Goal: Transaction & Acquisition: Purchase product/service

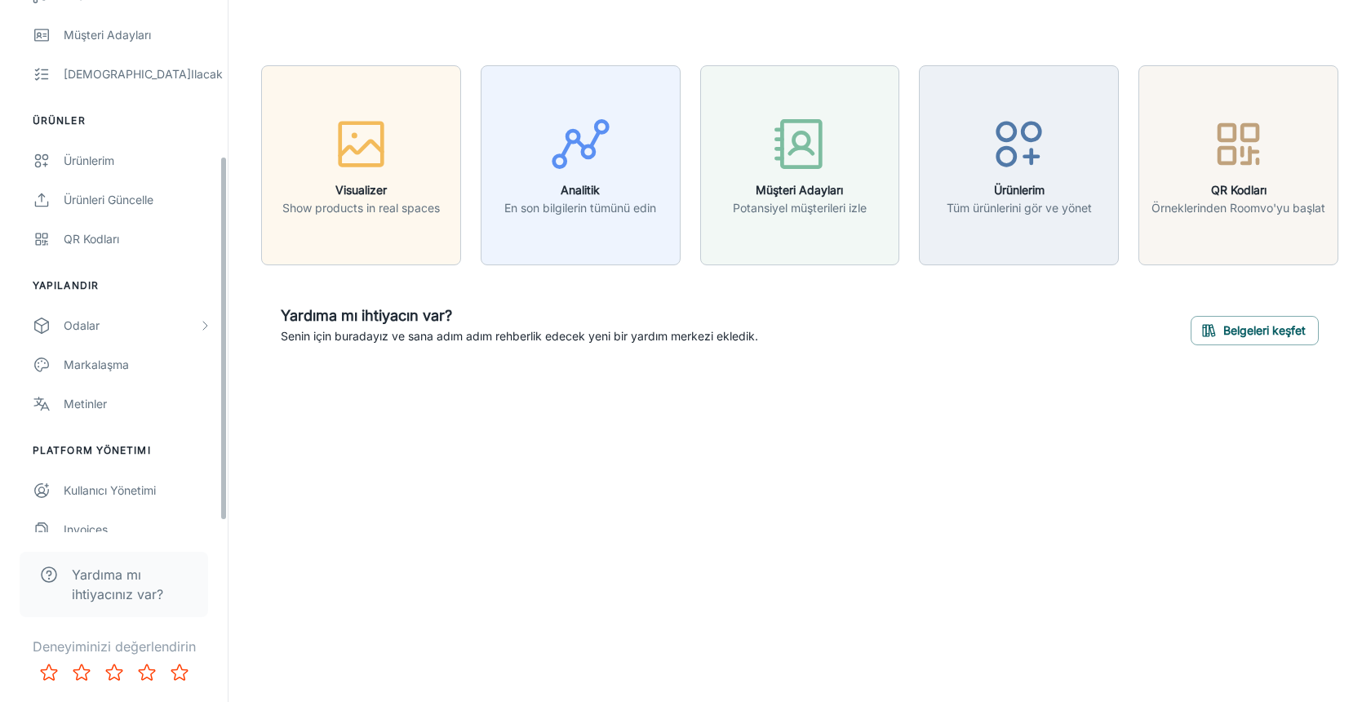
scroll to position [242, 0]
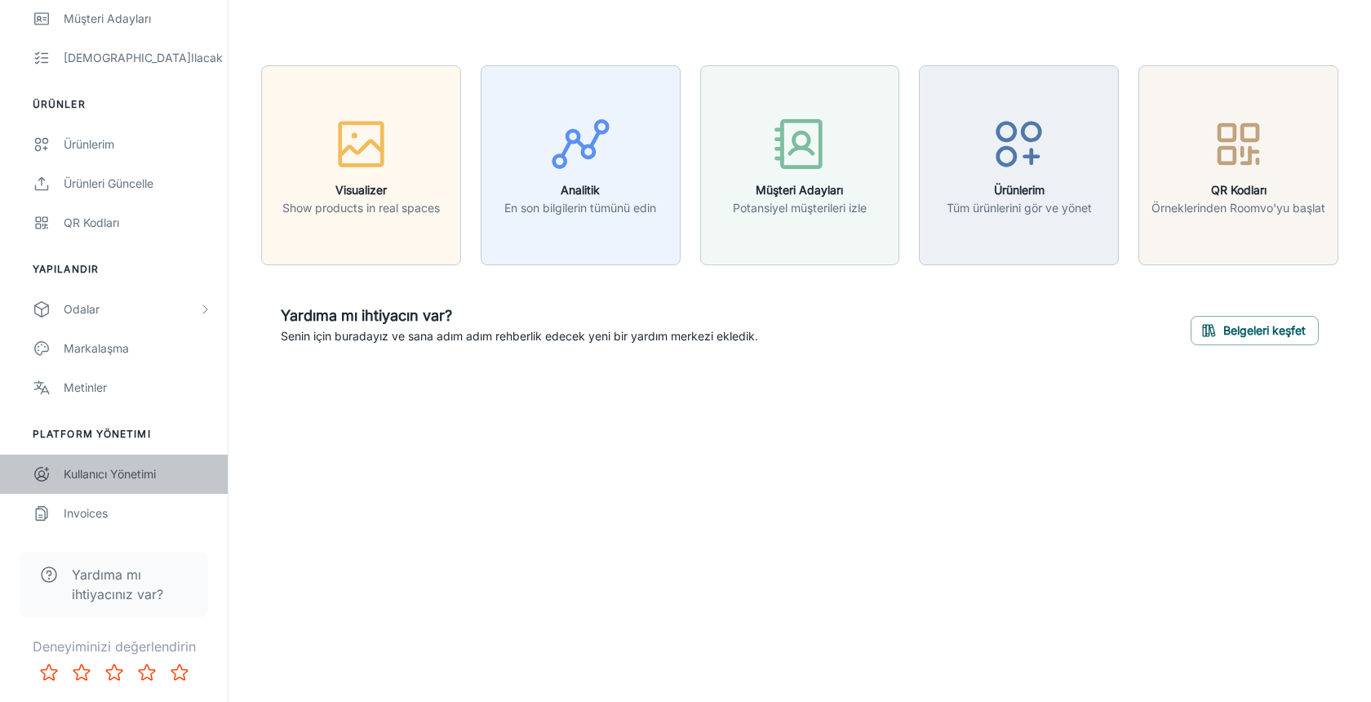
click at [120, 477] on div "Kullanıcı yönetimi" at bounding box center [138, 474] width 148 height 18
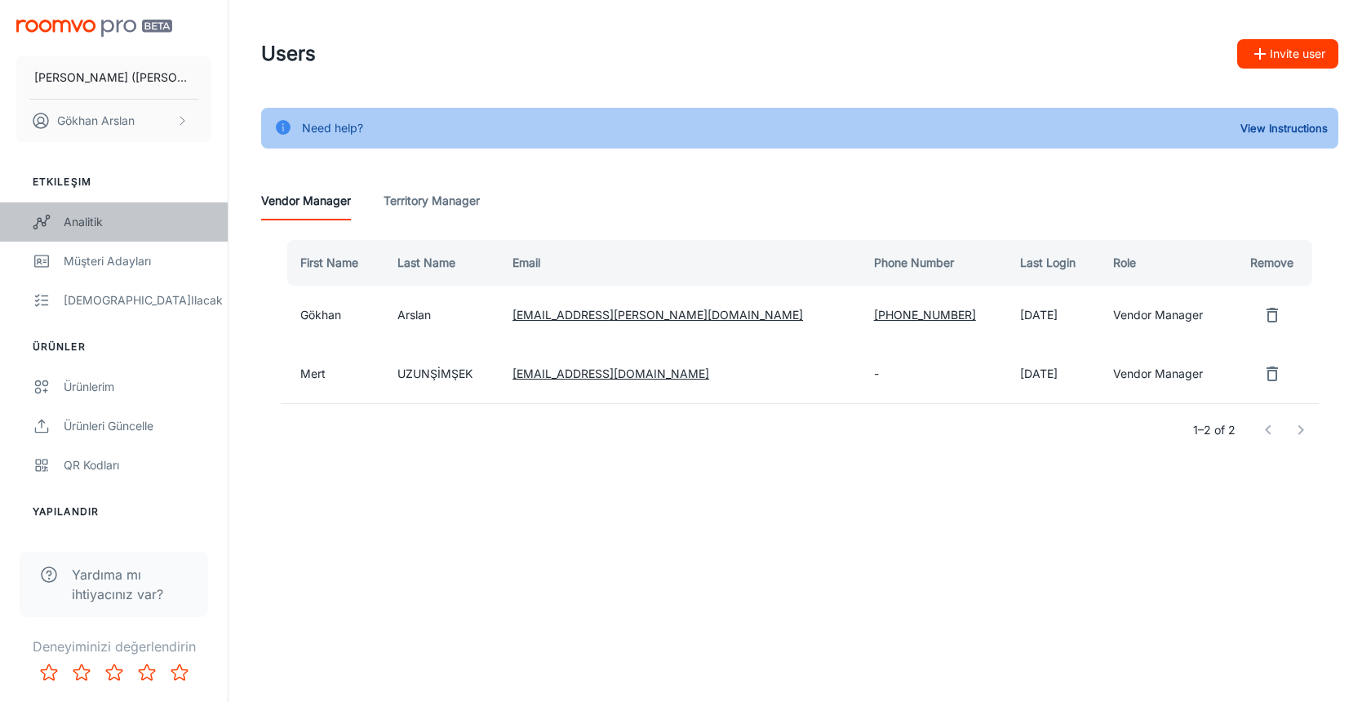
click at [93, 213] on div "Analitik" at bounding box center [138, 222] width 148 height 18
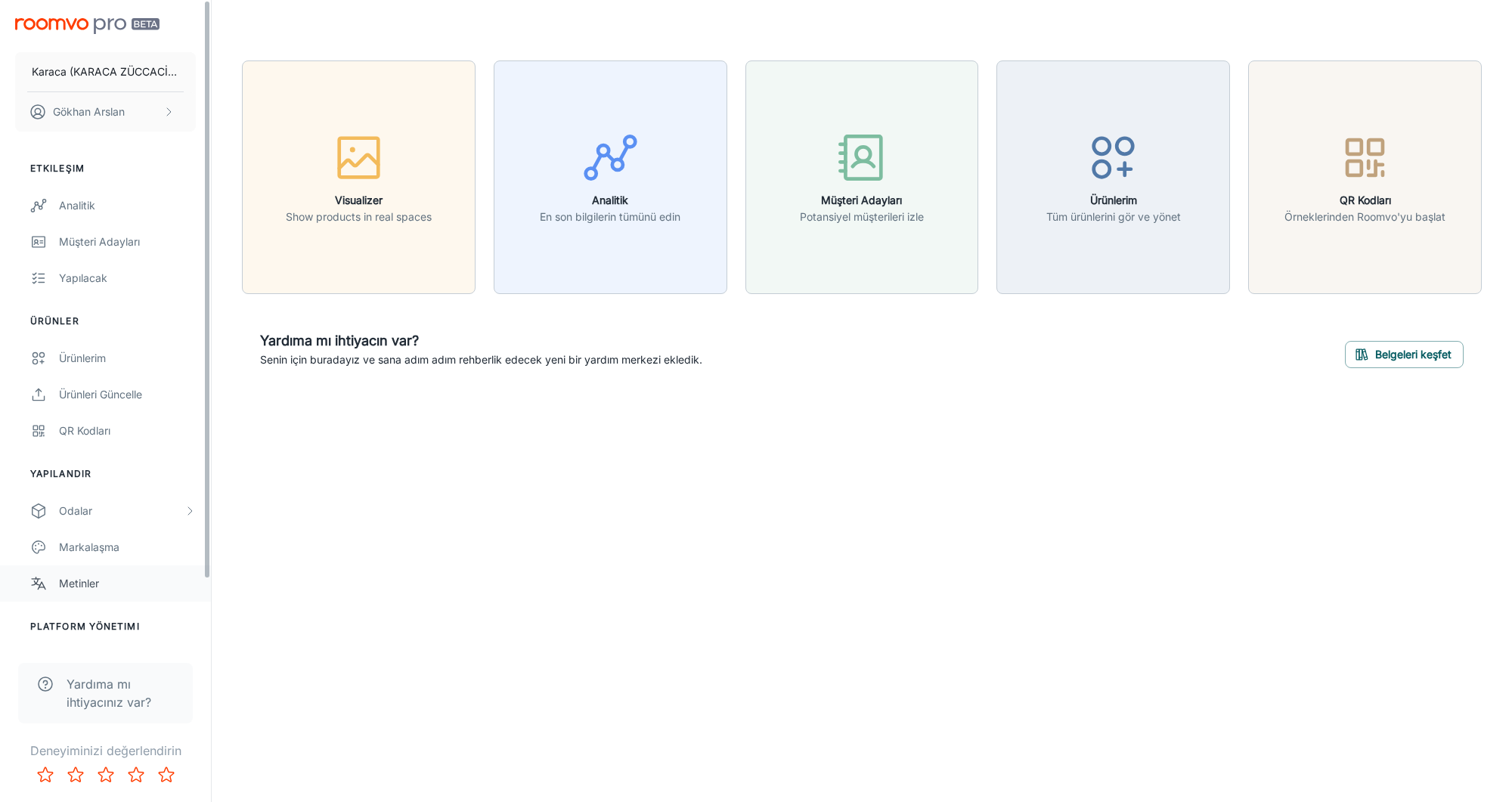
click at [118, 578] on div "Metinler" at bounding box center [128, 583] width 137 height 17
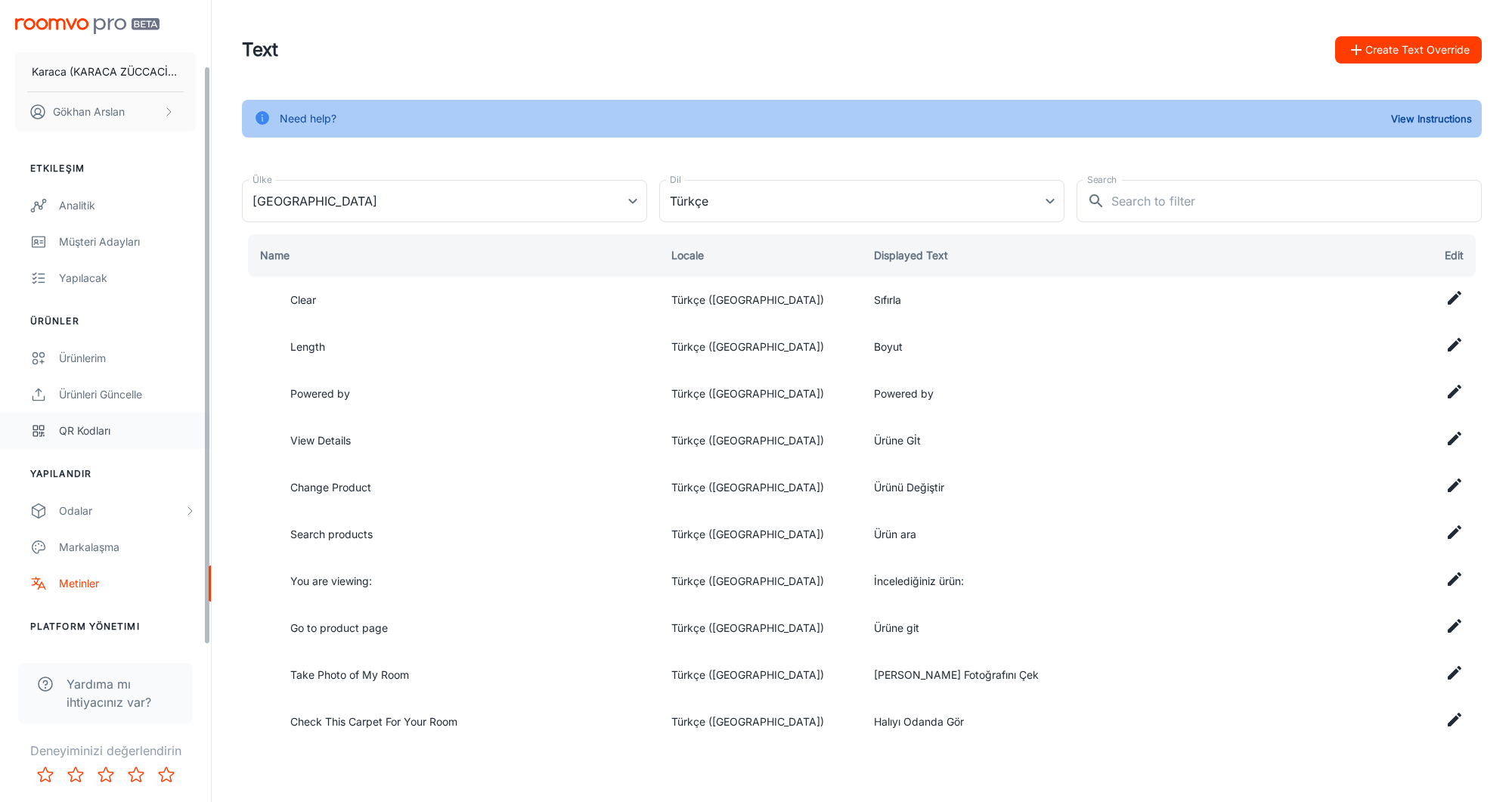
type input "Türkiye"
type input "tr-tr"
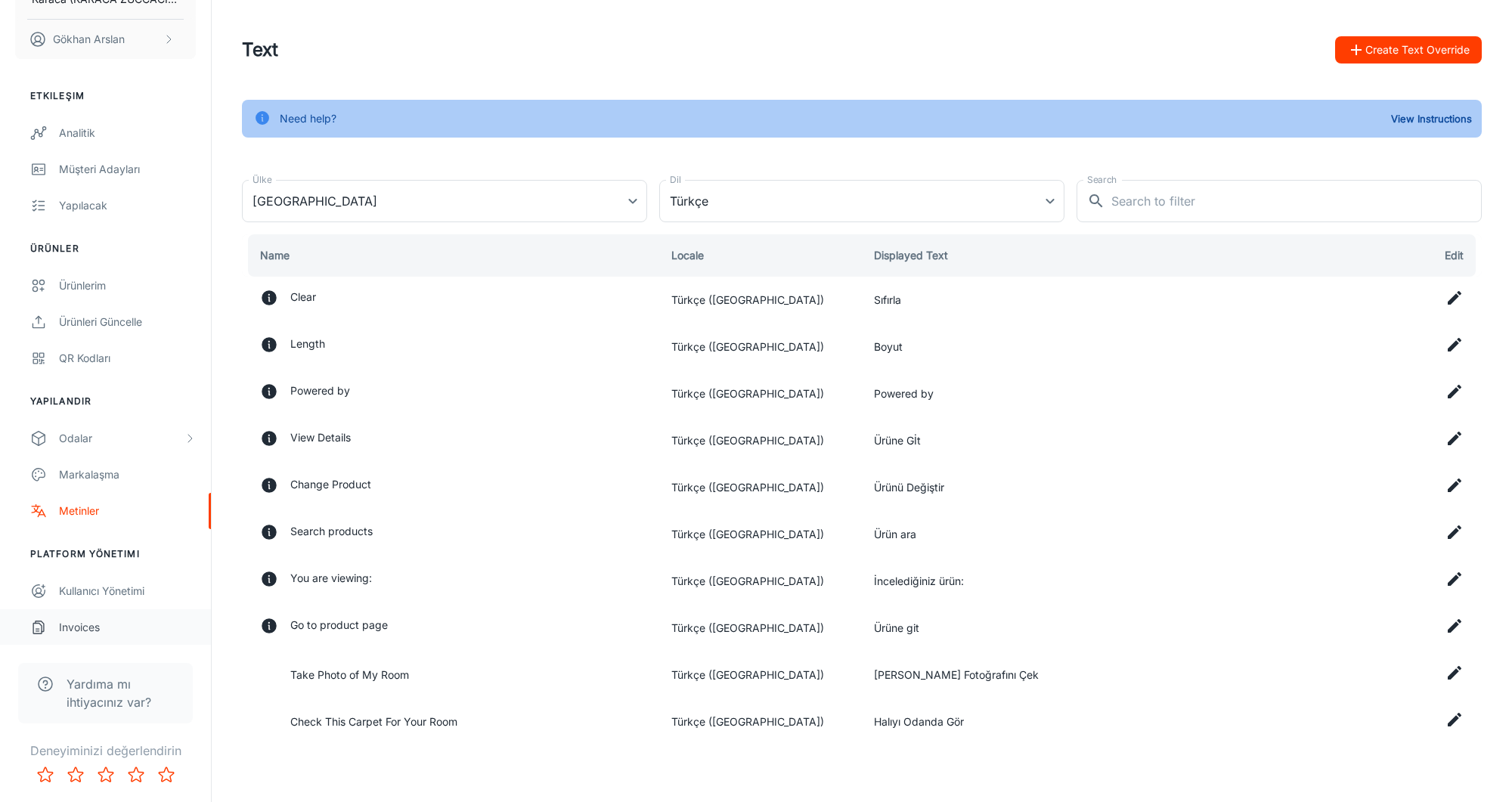
click at [101, 621] on div "Invoices" at bounding box center [128, 628] width 137 height 17
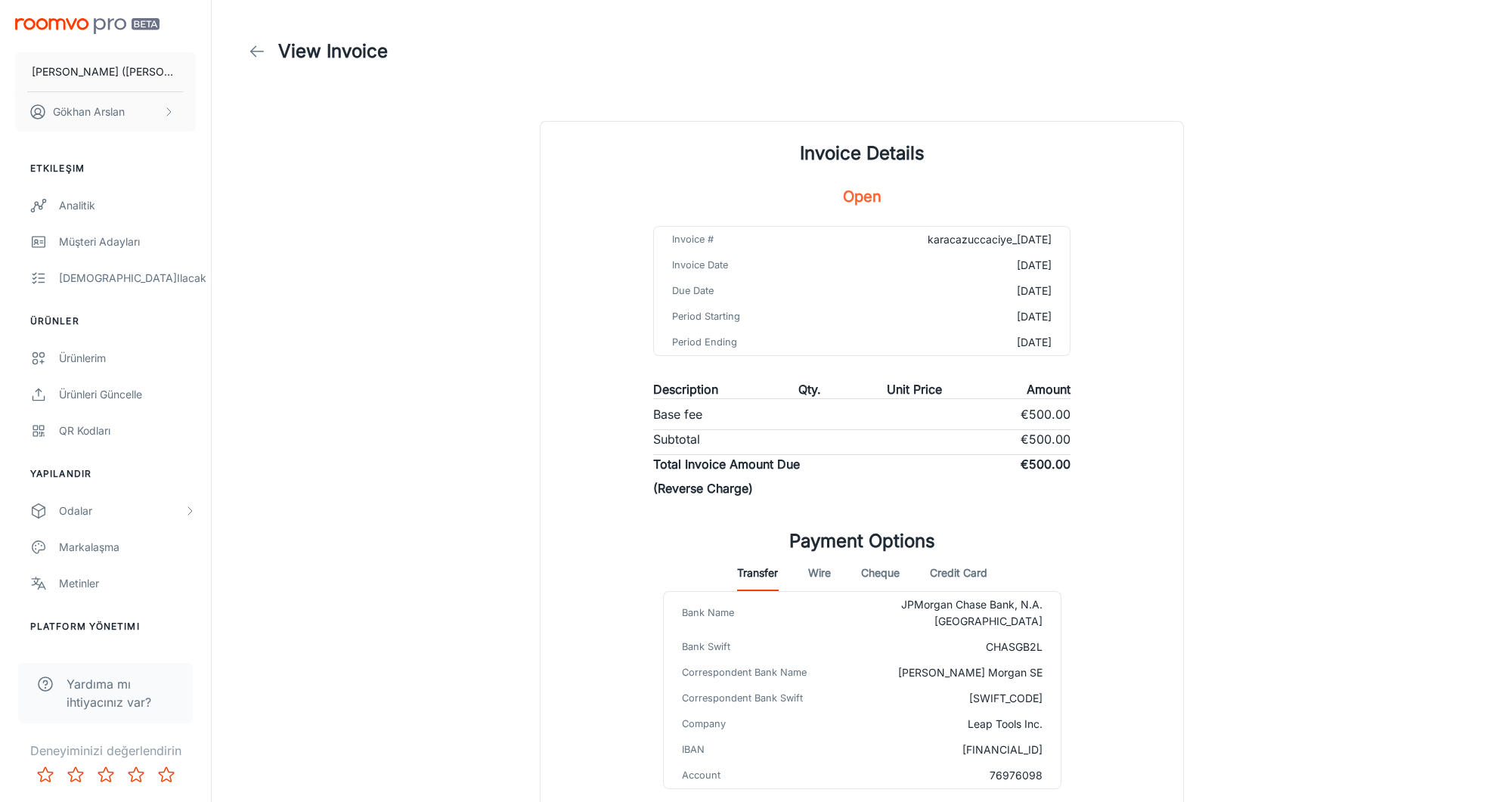
scroll to position [89, 0]
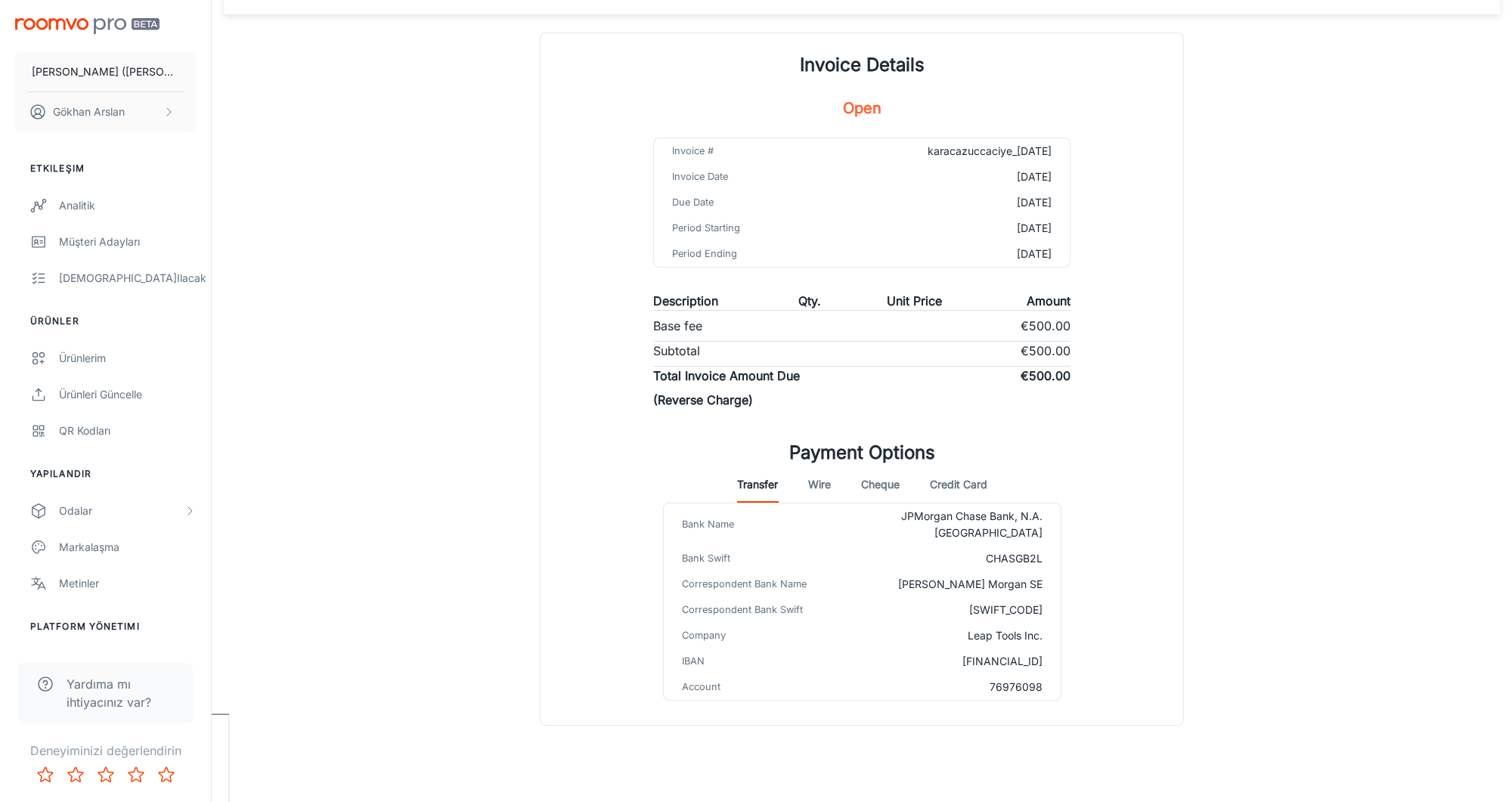
click at [968, 471] on button "Credit Card" at bounding box center [958, 484] width 57 height 36
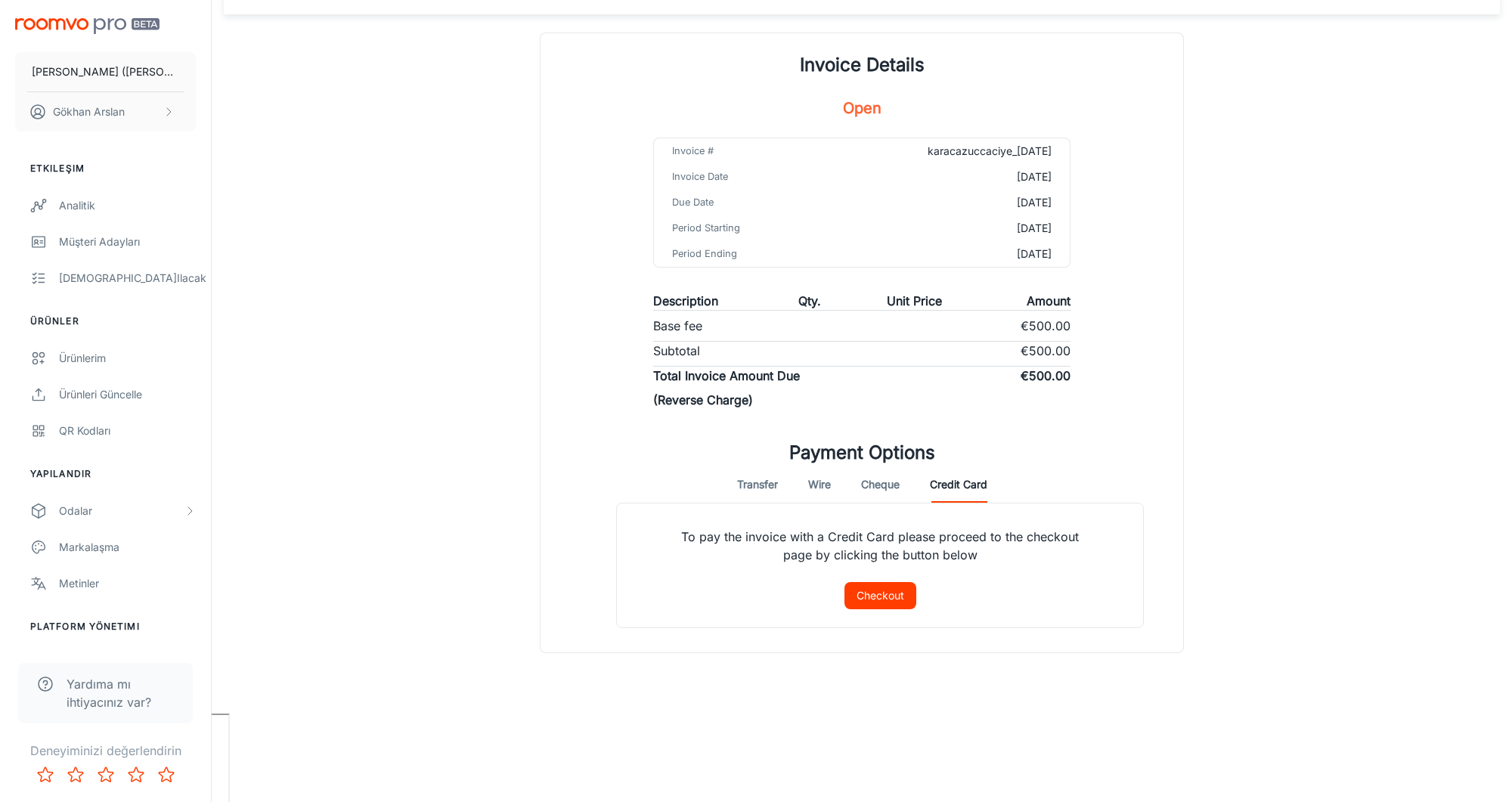
scroll to position [32, 0]
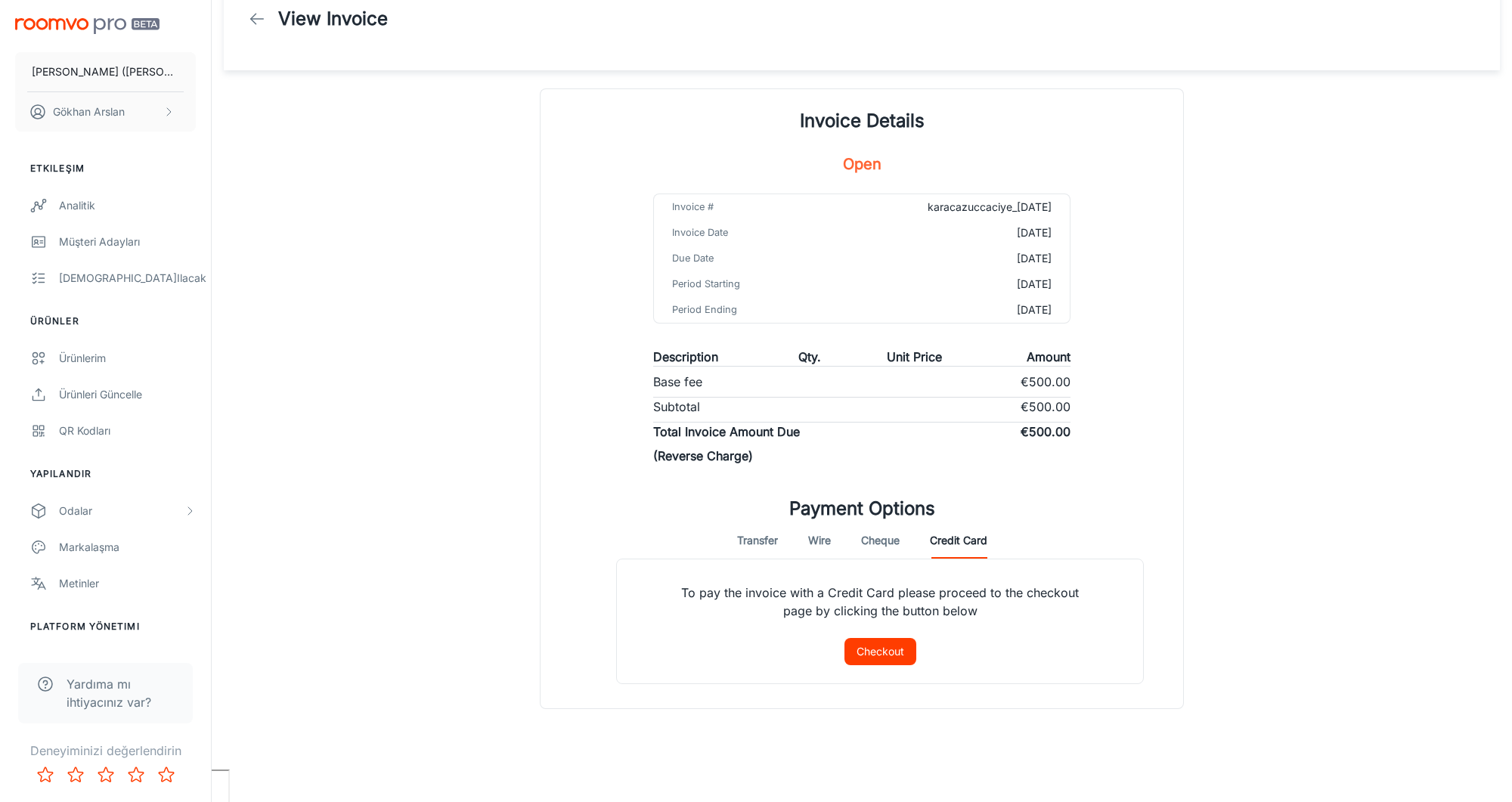
click at [903, 645] on button "Checkout" at bounding box center [881, 651] width 72 height 27
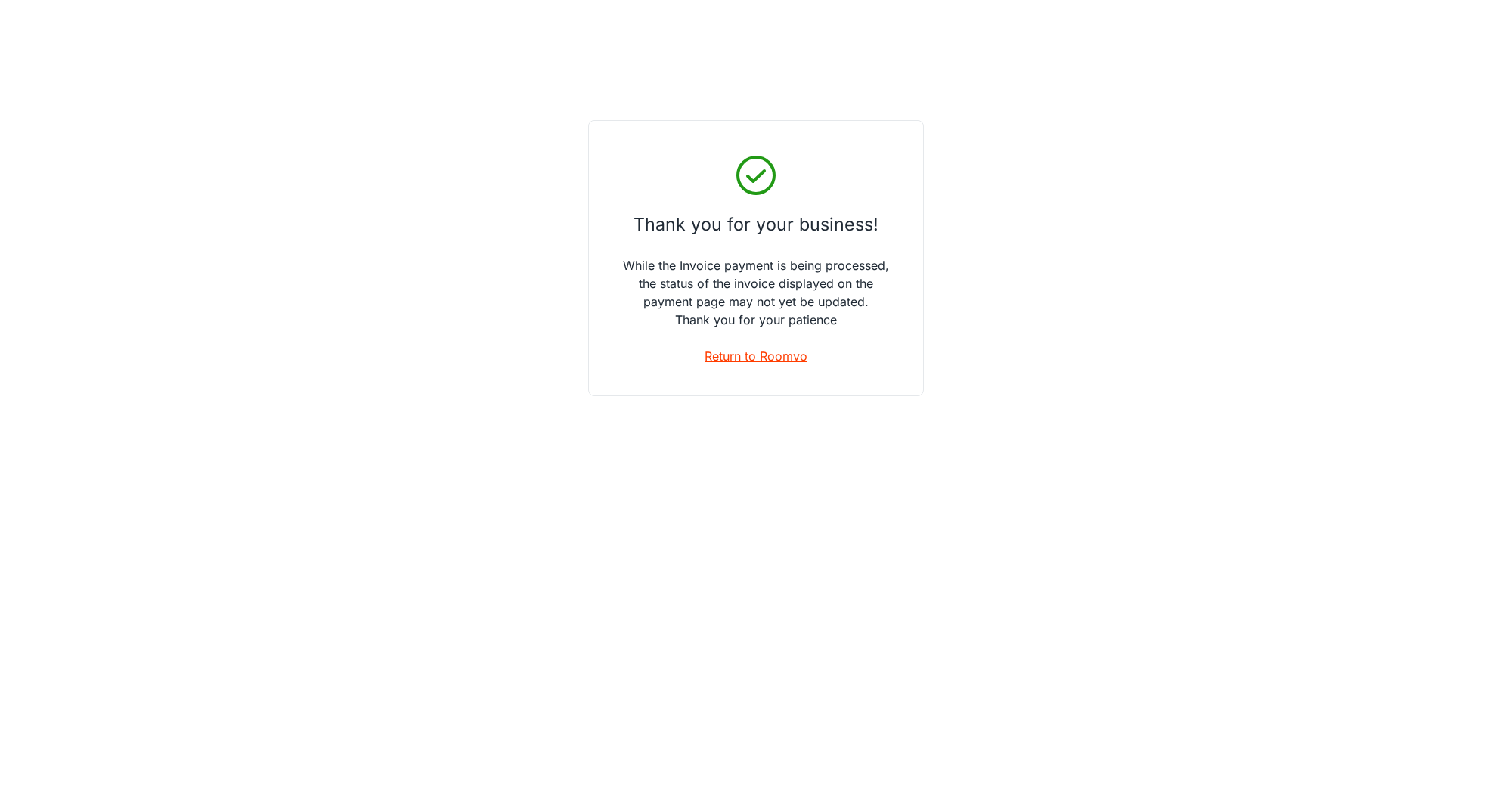
click at [797, 351] on link "Return to Roomvo" at bounding box center [756, 357] width 103 height 19
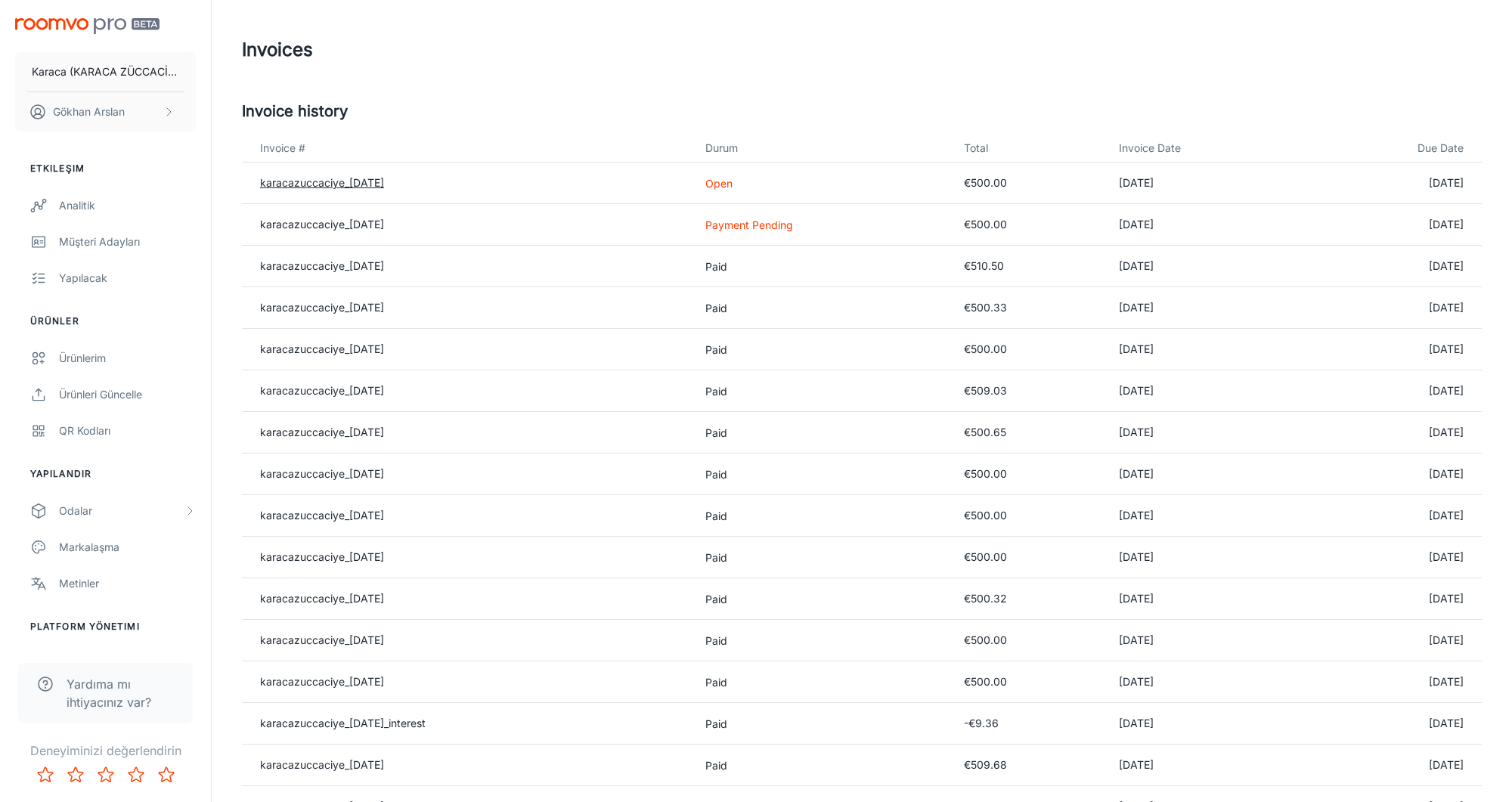
click at [367, 182] on link "karacazuccaciye_2025-07-31" at bounding box center [322, 182] width 124 height 13
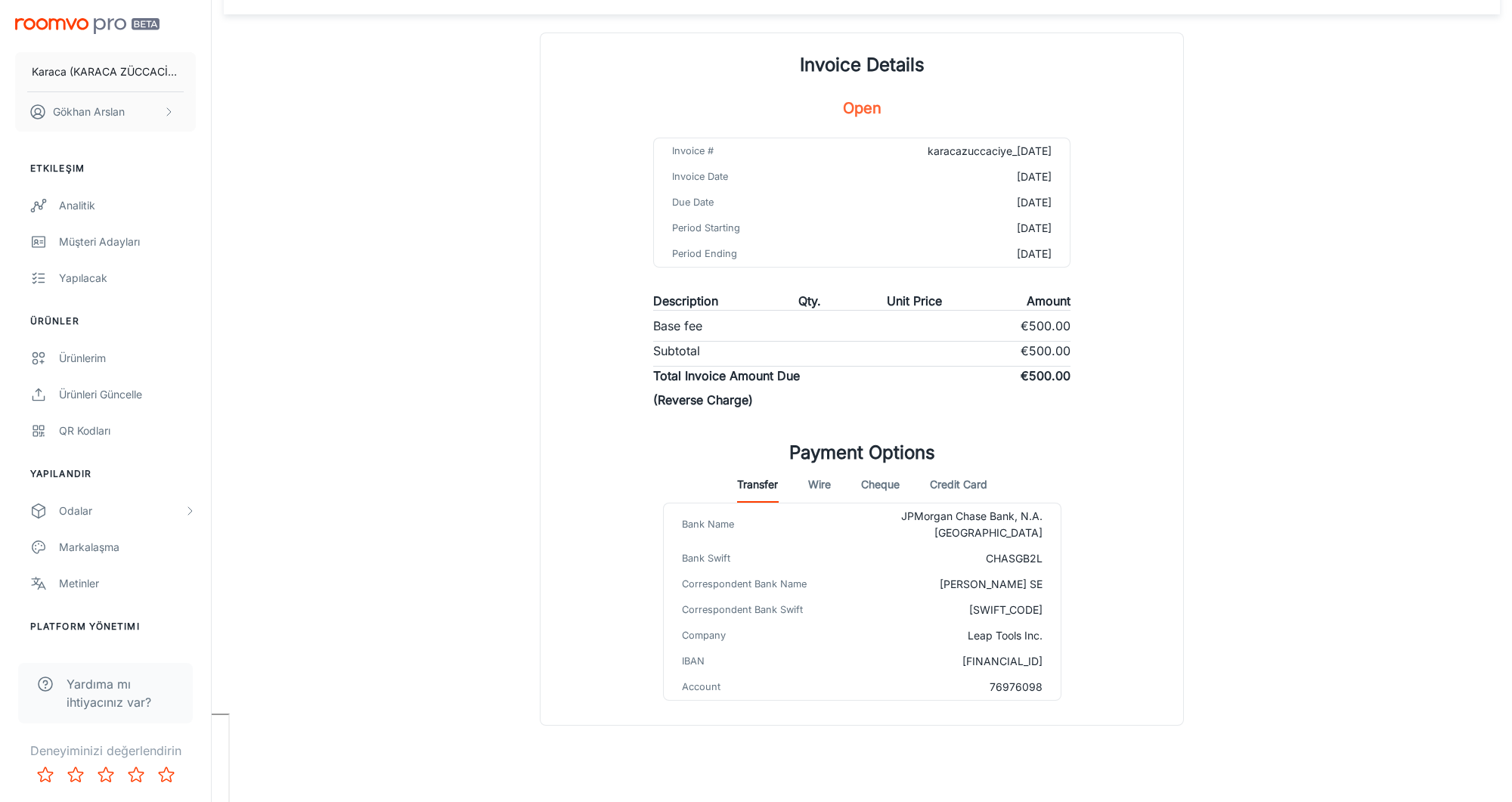
click at [962, 469] on button "Credit Card" at bounding box center [958, 484] width 57 height 36
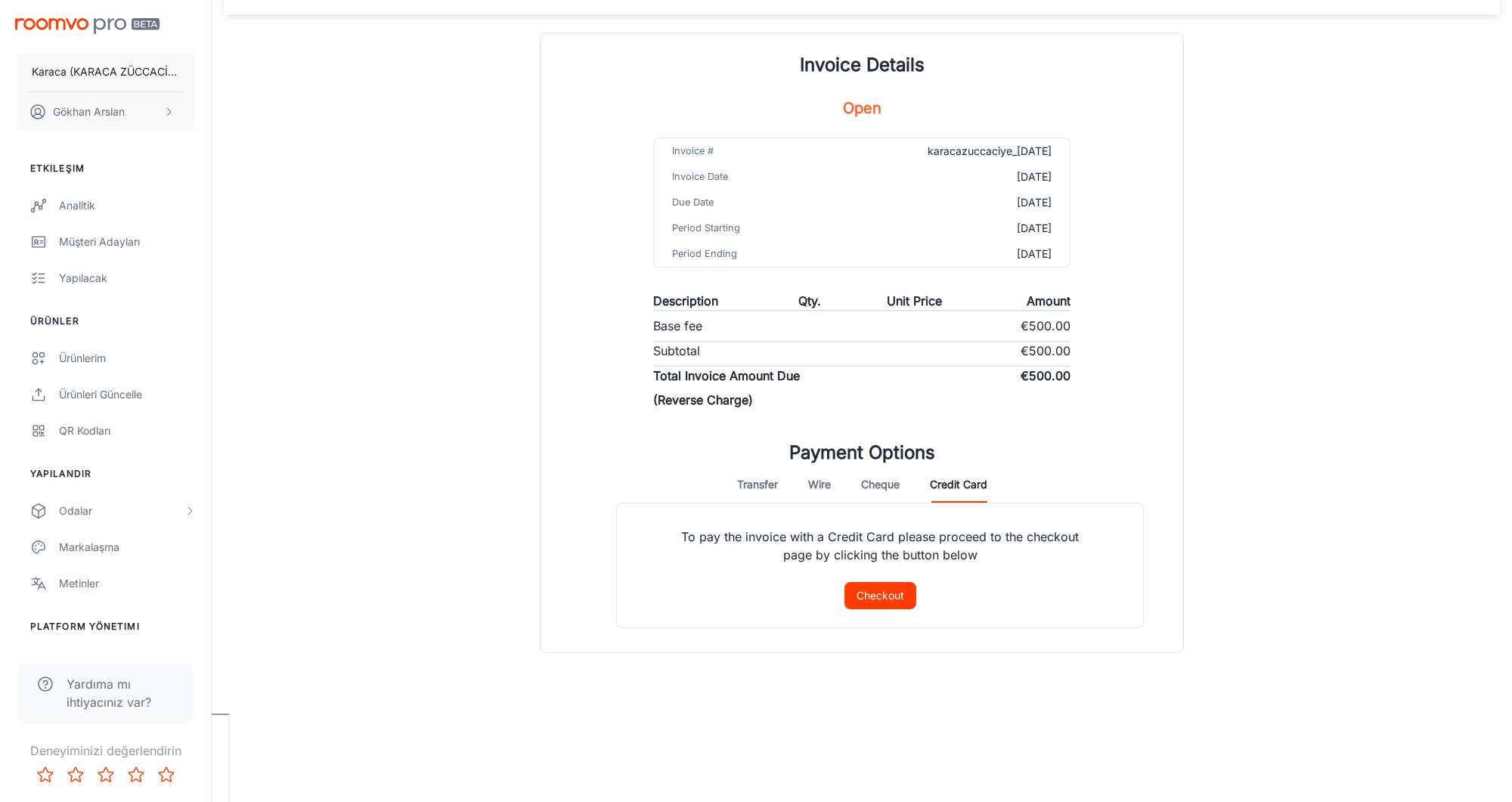
scroll to position [32, 0]
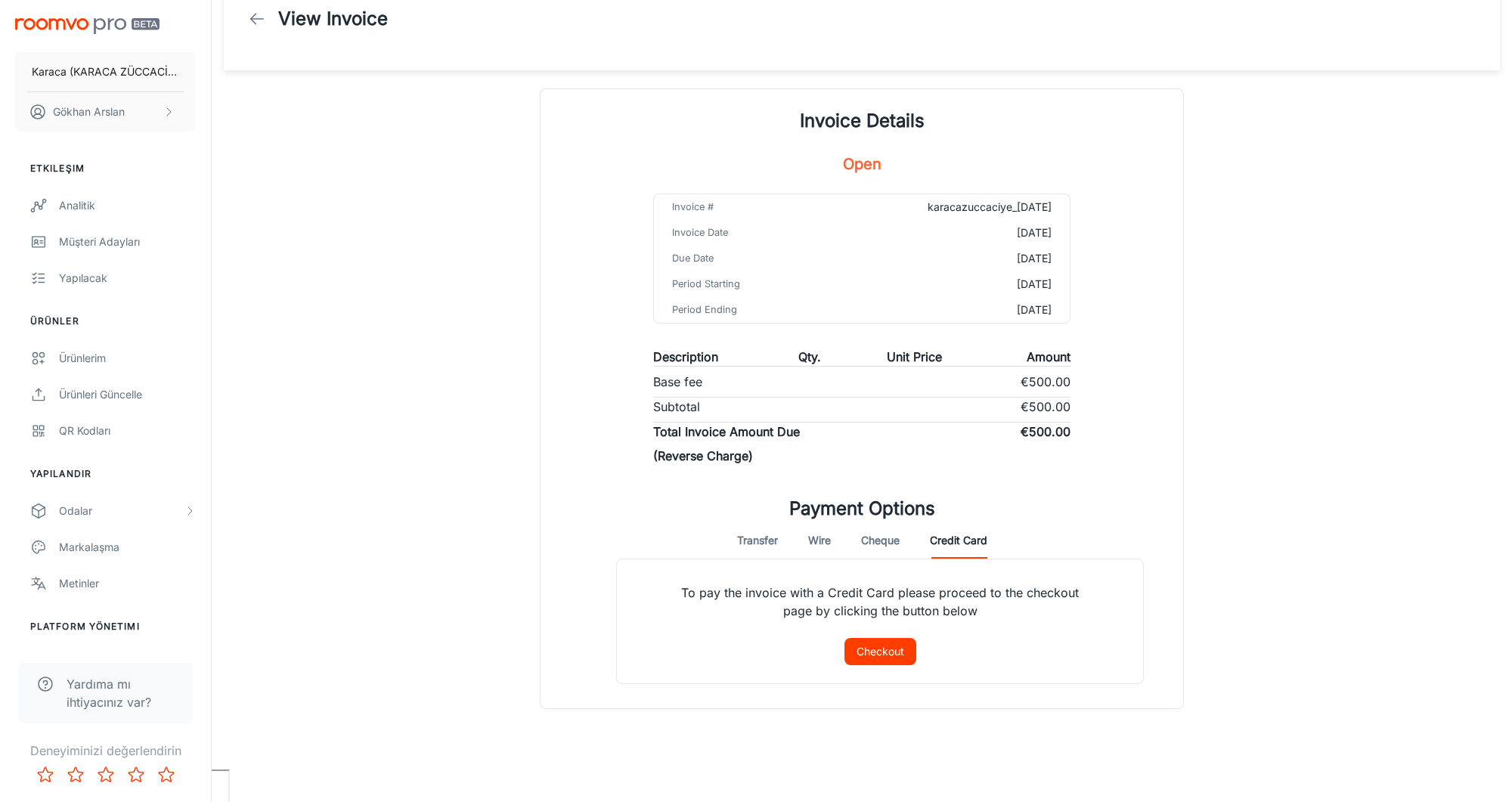
click at [879, 640] on button "Checkout" at bounding box center [881, 651] width 72 height 27
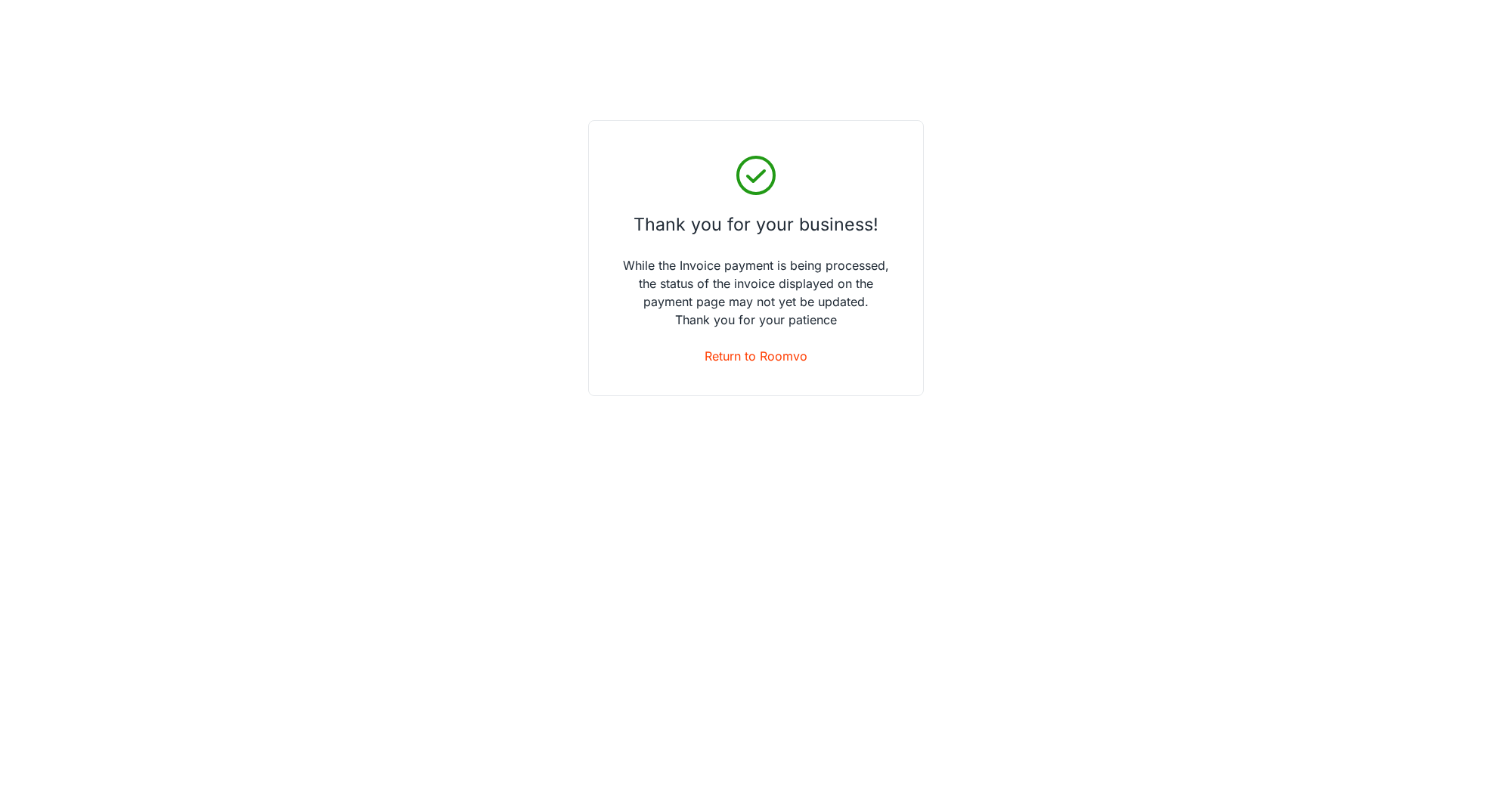
click at [759, 345] on div "Thank you for your business! While the Invoice payment is being processed, the …" at bounding box center [756, 258] width 335 height 276
click at [757, 354] on link "Return to Roomvo" at bounding box center [756, 357] width 103 height 19
